Goal: Book appointment/travel/reservation

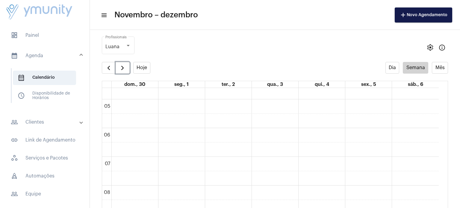
scroll to position [123, 0]
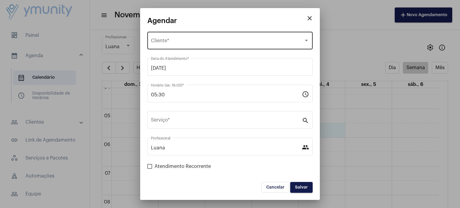
click at [202, 40] on div "Selecione o Cliente" at bounding box center [227, 41] width 153 height 5
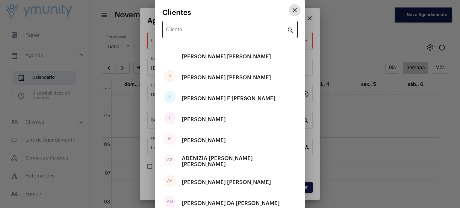
click at [211, 31] on input "Cliente" at bounding box center [226, 30] width 121 height 5
click at [213, 30] on input "Cliente" at bounding box center [226, 30] width 121 height 5
paste input "D"
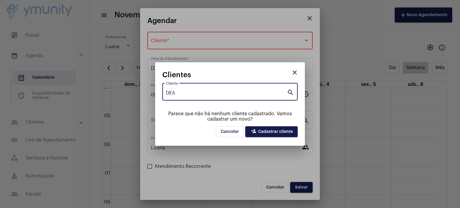
type input "DEA"
click at [274, 133] on span "person_add Cadastrar cliente" at bounding box center [271, 132] width 43 height 4
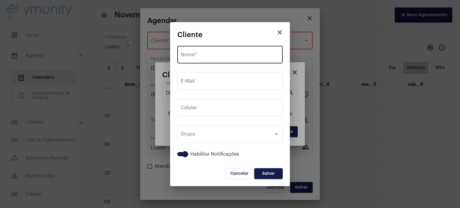
click at [226, 52] on div "Nome *" at bounding box center [230, 54] width 98 height 19
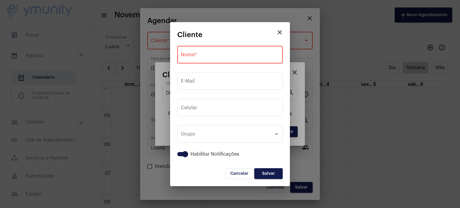
click at [226, 52] on div "Nome *" at bounding box center [230, 54] width 98 height 19
paste input "[PERSON_NAME]"
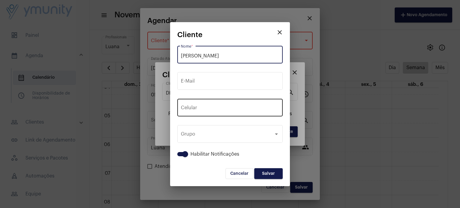
type input "[PERSON_NAME]"
click at [242, 109] on input "tel" at bounding box center [230, 108] width 98 height 5
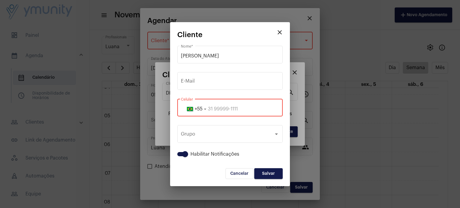
click at [241, 109] on input "tel" at bounding box center [230, 108] width 98 height 5
paste input "33999899010"
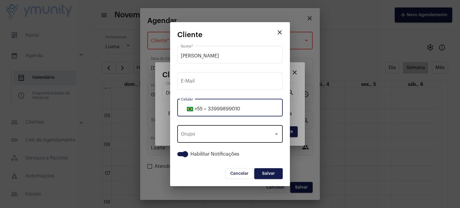
type input "33999899010"
click at [238, 134] on div "Grupo" at bounding box center [227, 135] width 93 height 5
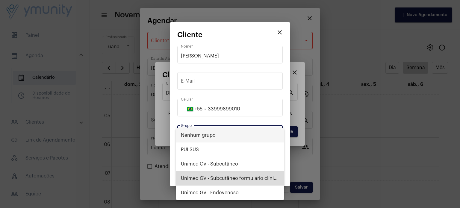
click at [227, 177] on span "Unimed GV - Subcutâneo formulário clínico" at bounding box center [230, 178] width 98 height 14
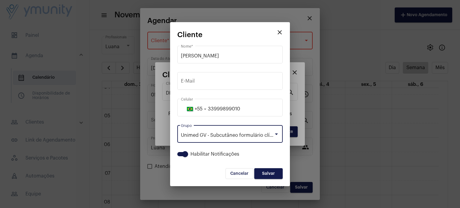
click at [270, 172] on span "Salvar" at bounding box center [268, 174] width 13 height 4
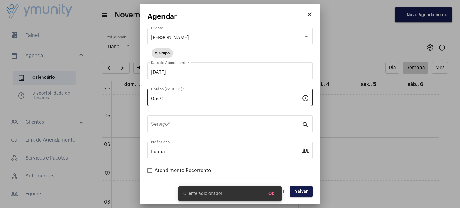
drag, startPoint x: 179, startPoint y: 95, endPoint x: 156, endPoint y: 98, distance: 22.7
click at [156, 98] on div "05:30 Horário (ex: 18:00) *" at bounding box center [226, 97] width 151 height 19
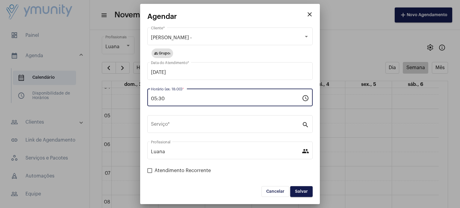
drag, startPoint x: 168, startPoint y: 100, endPoint x: 141, endPoint y: 100, distance: 26.4
click at [141, 100] on mat-dialog-container "close [PERSON_NAME] - Cliente * group Grupo: [DATE] Data do Atendimento * 05:30…" at bounding box center [230, 104] width 180 height 201
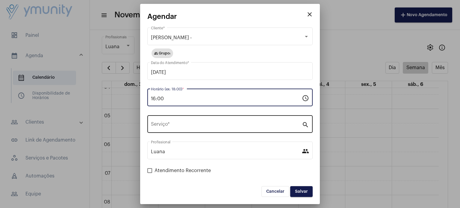
type input "16:00"
click at [204, 125] on input "Serviço *" at bounding box center [226, 125] width 151 height 5
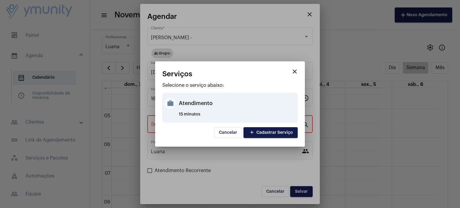
click at [201, 105] on div "Atendimento" at bounding box center [238, 103] width 118 height 18
type input "Atendimento"
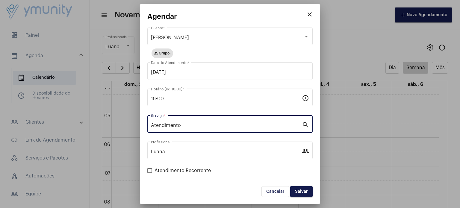
click at [299, 190] on span "Salvar" at bounding box center [301, 192] width 13 height 4
